Goal: Find specific page/section: Find specific page/section

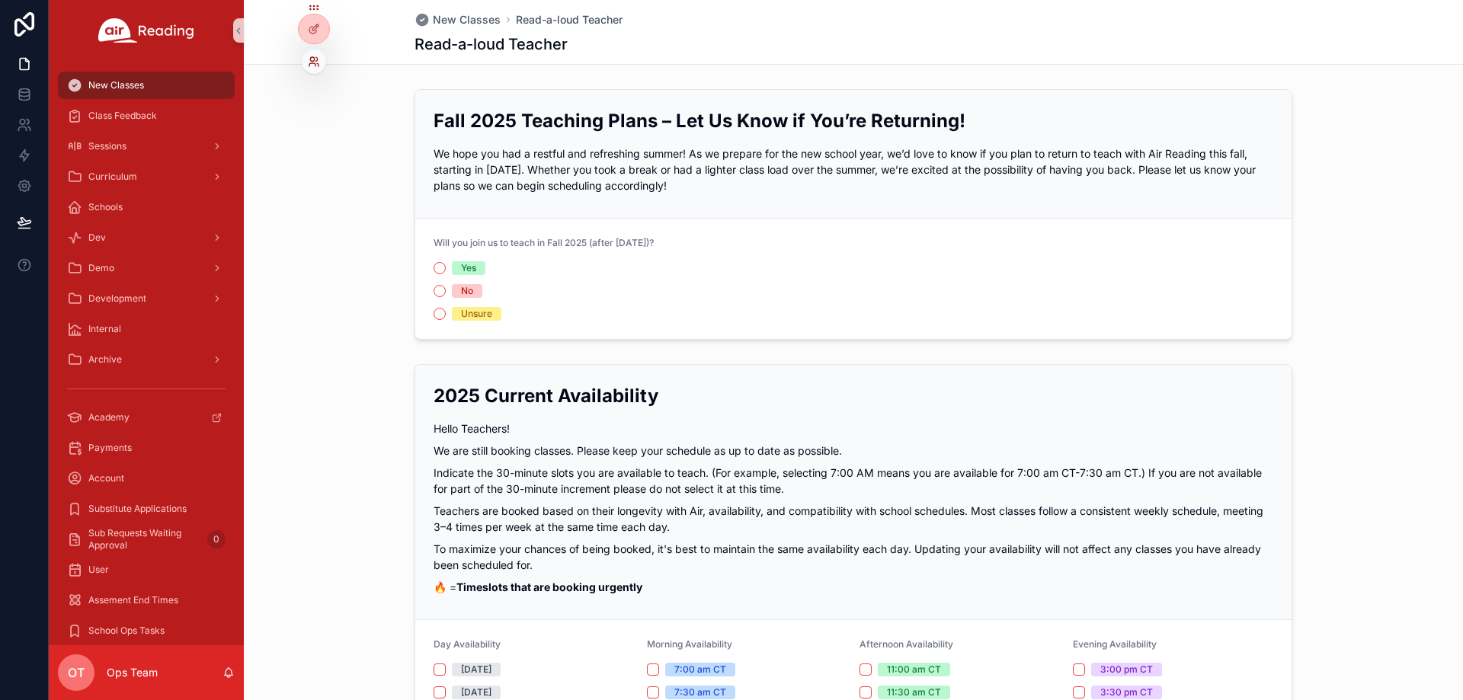
drag, startPoint x: 310, startPoint y: 58, endPoint x: 319, endPoint y: 58, distance: 8.4
click at [311, 58] on icon at bounding box center [312, 59] width 4 height 4
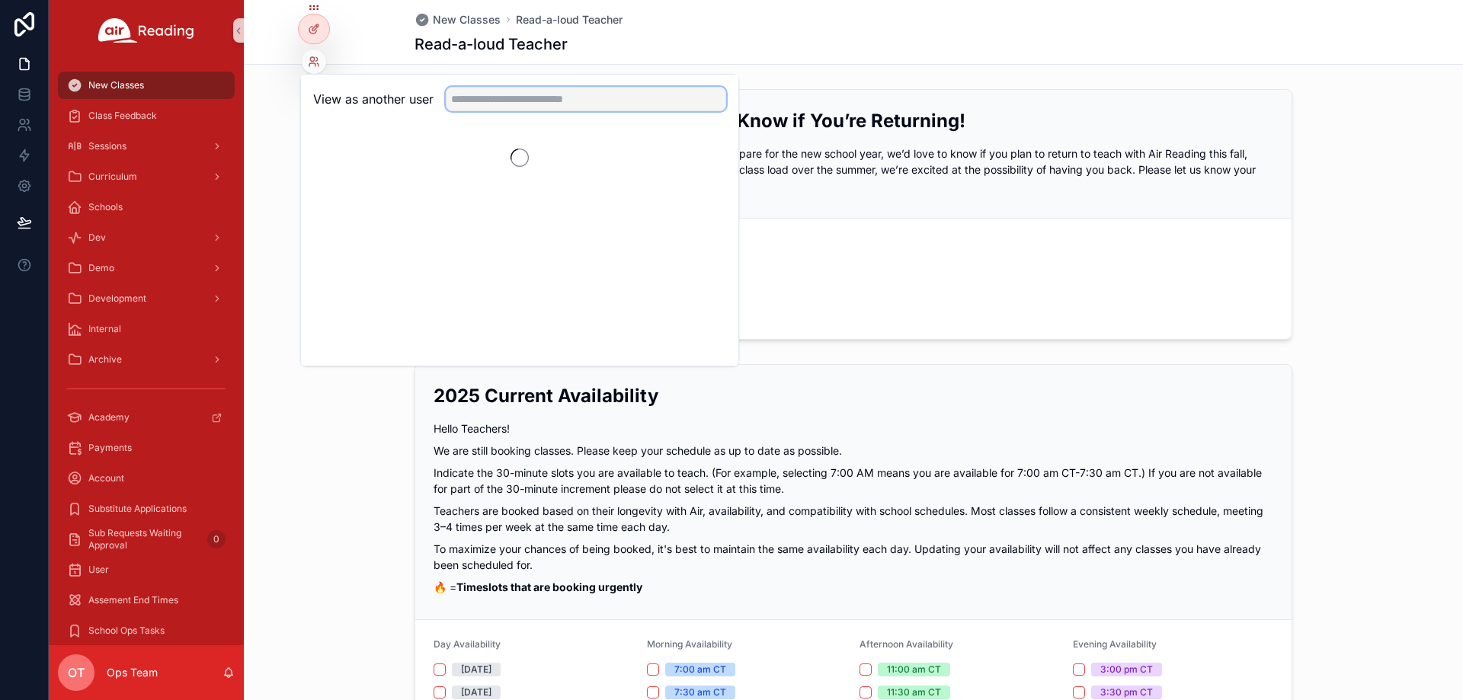
click at [482, 100] on input "text" at bounding box center [586, 99] width 280 height 24
paste input "**********"
type input "**********"
click at [703, 149] on button "Select" at bounding box center [707, 155] width 40 height 22
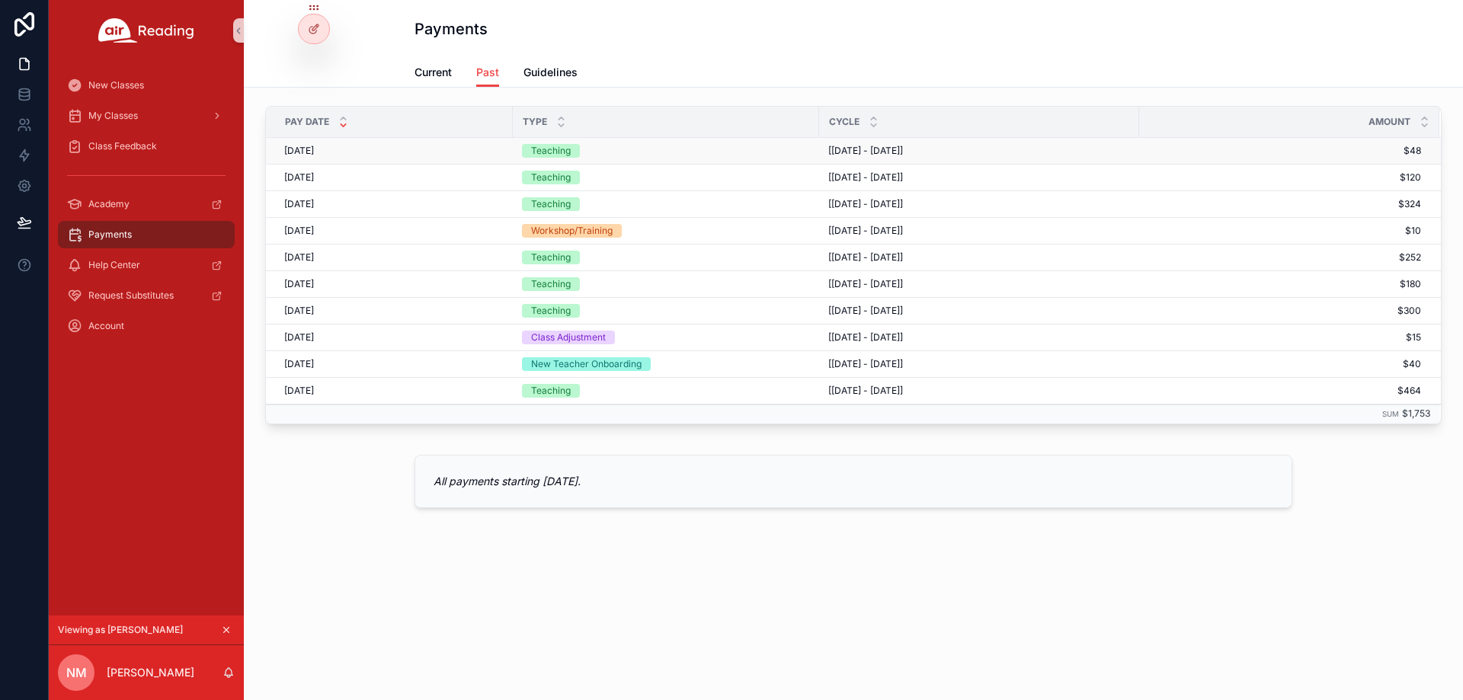
click at [602, 146] on div "Teaching" at bounding box center [666, 151] width 288 height 14
click at [308, 149] on span "2025/5/15" at bounding box center [299, 151] width 30 height 12
click at [903, 152] on span "[4/26/2025 - 5/10/2025]" at bounding box center [865, 151] width 75 height 12
click at [300, 173] on span "2025/5/1" at bounding box center [299, 177] width 30 height 12
click at [903, 227] on span "[3/11/2025 - 3/25/2025]" at bounding box center [865, 231] width 75 height 12
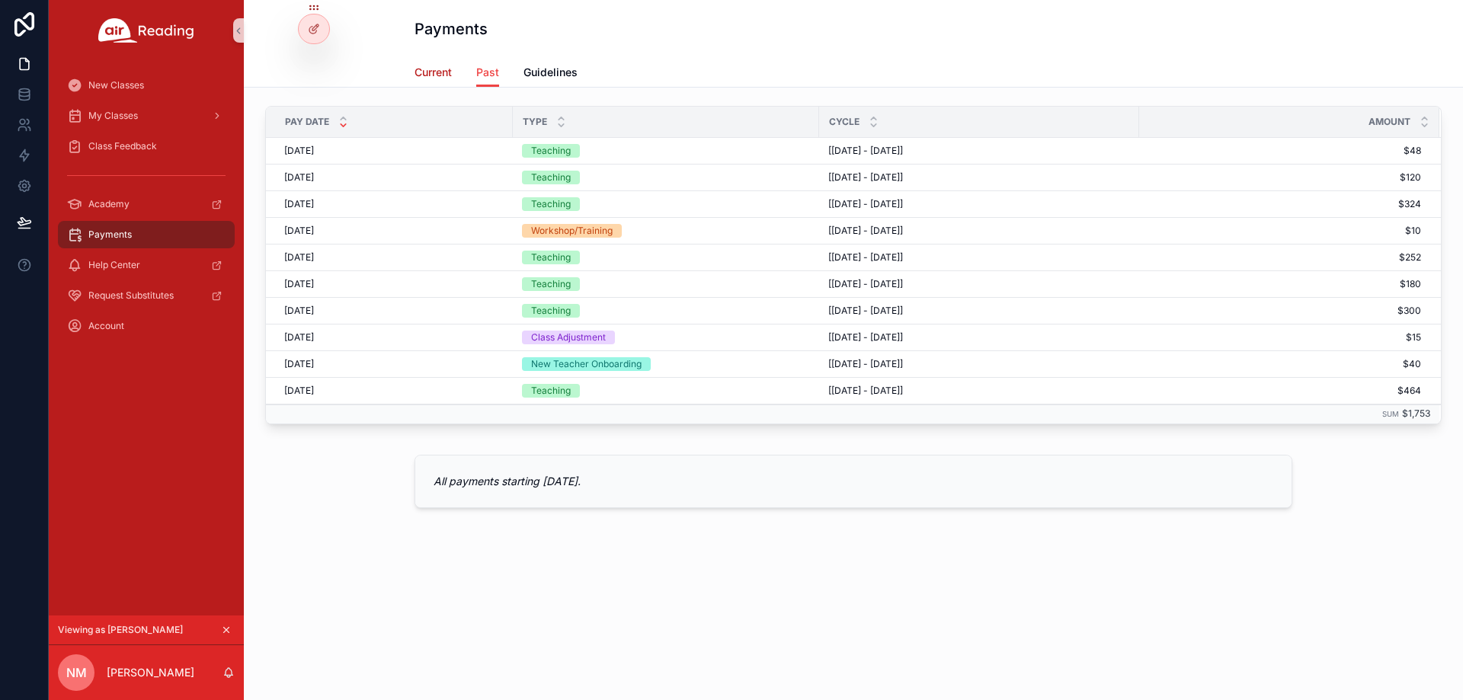
click at [422, 75] on span "Current" at bounding box center [433, 72] width 37 height 15
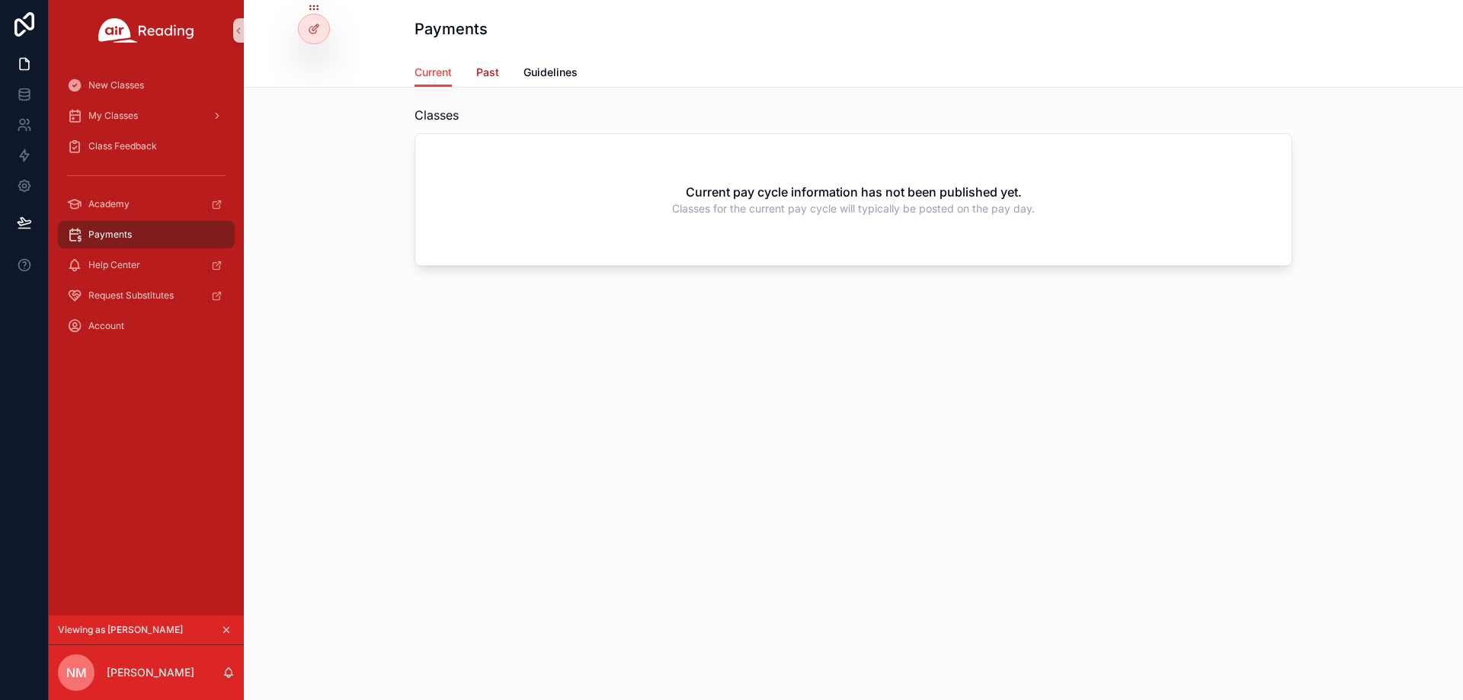
click at [492, 68] on span "Past" at bounding box center [487, 72] width 23 height 15
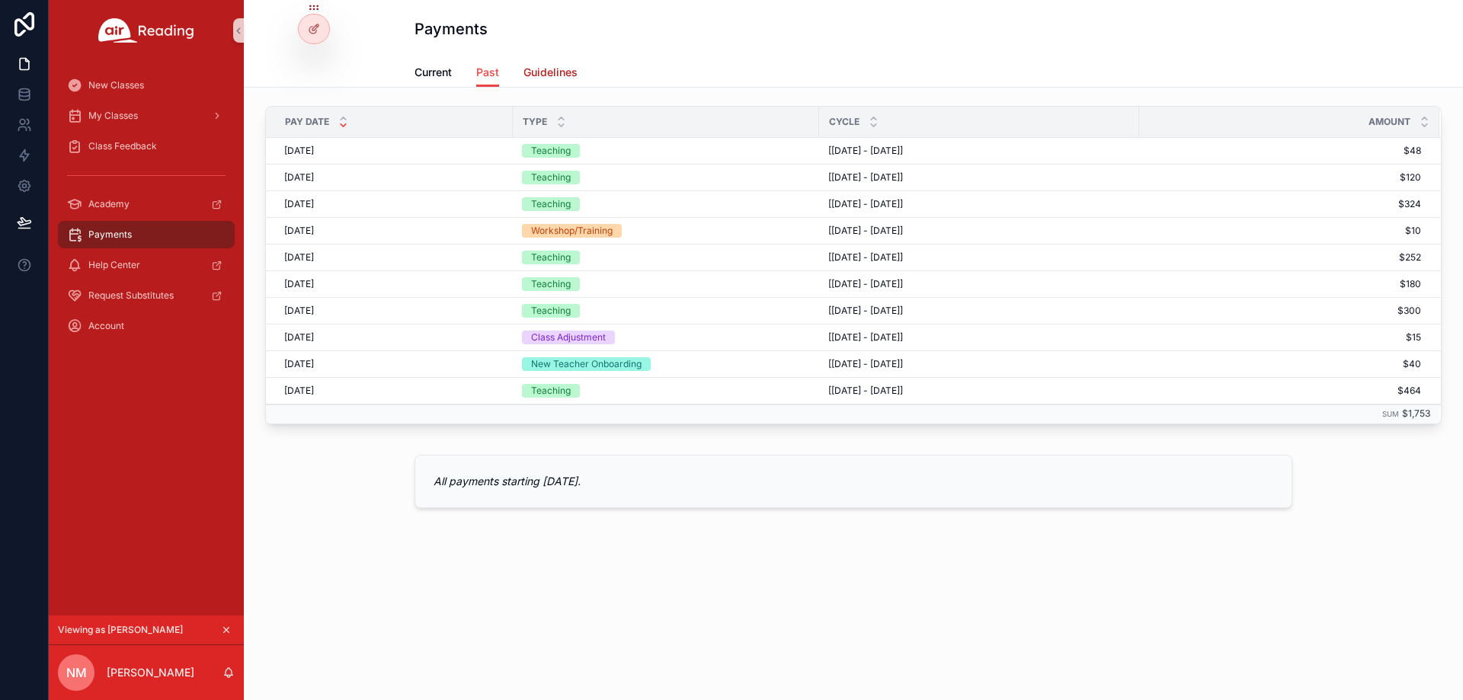
click at [550, 68] on span "Guidelines" at bounding box center [551, 72] width 54 height 15
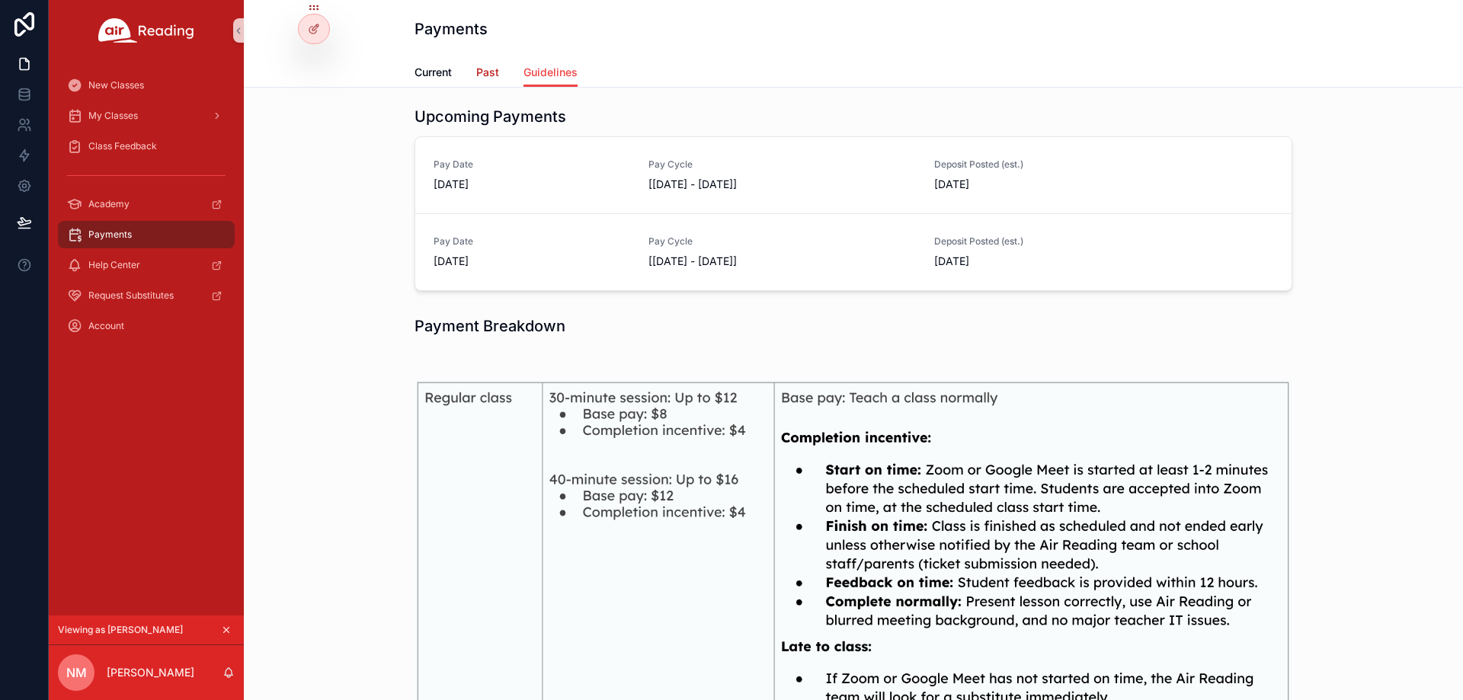
click at [482, 70] on span "Past" at bounding box center [487, 72] width 23 height 15
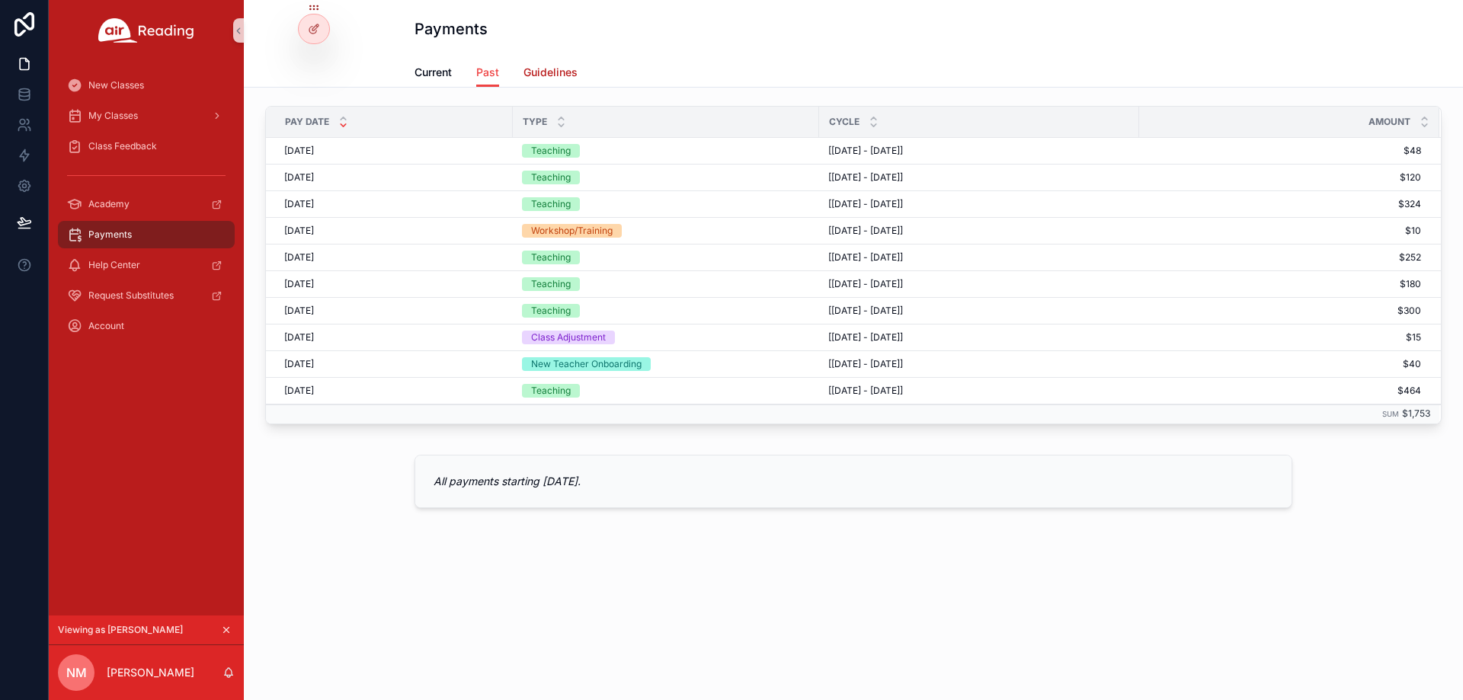
click at [571, 72] on span "Guidelines" at bounding box center [551, 72] width 54 height 15
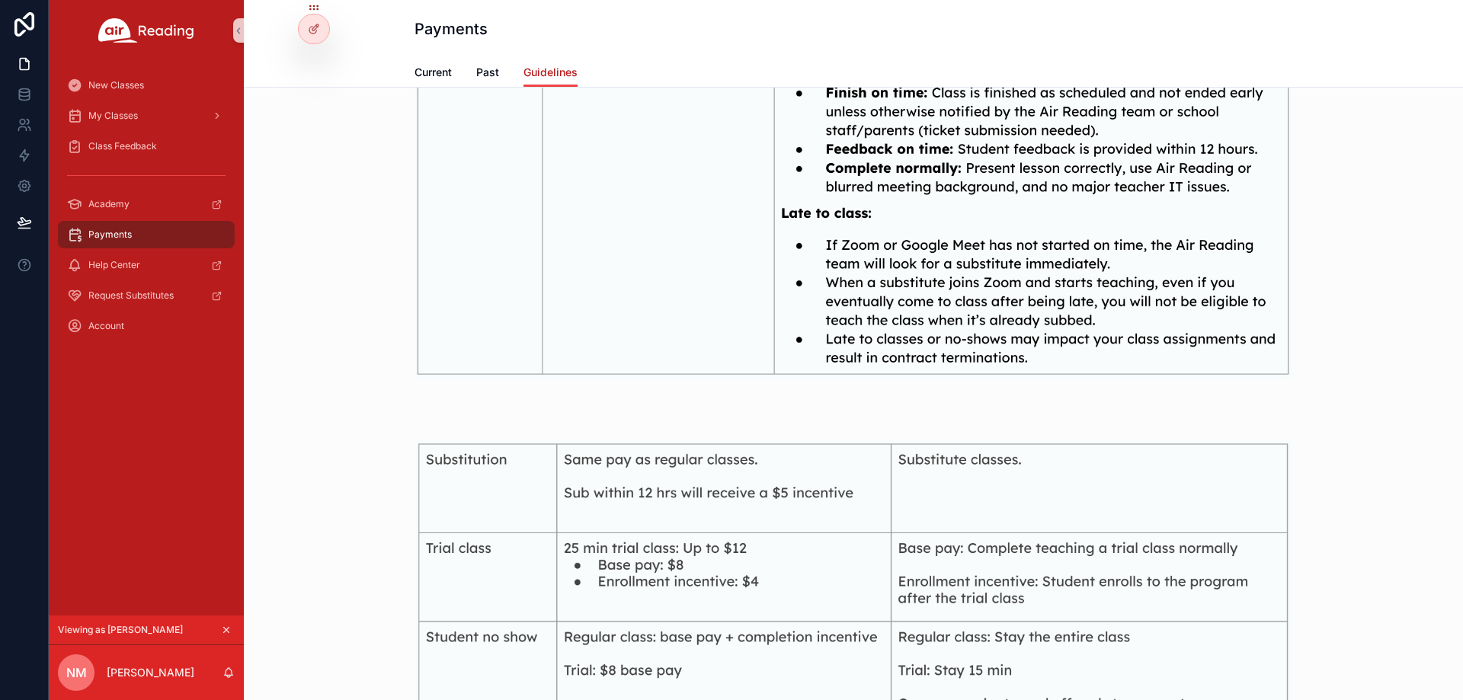
scroll to position [610, 0]
